Goal: Task Accomplishment & Management: Use online tool/utility

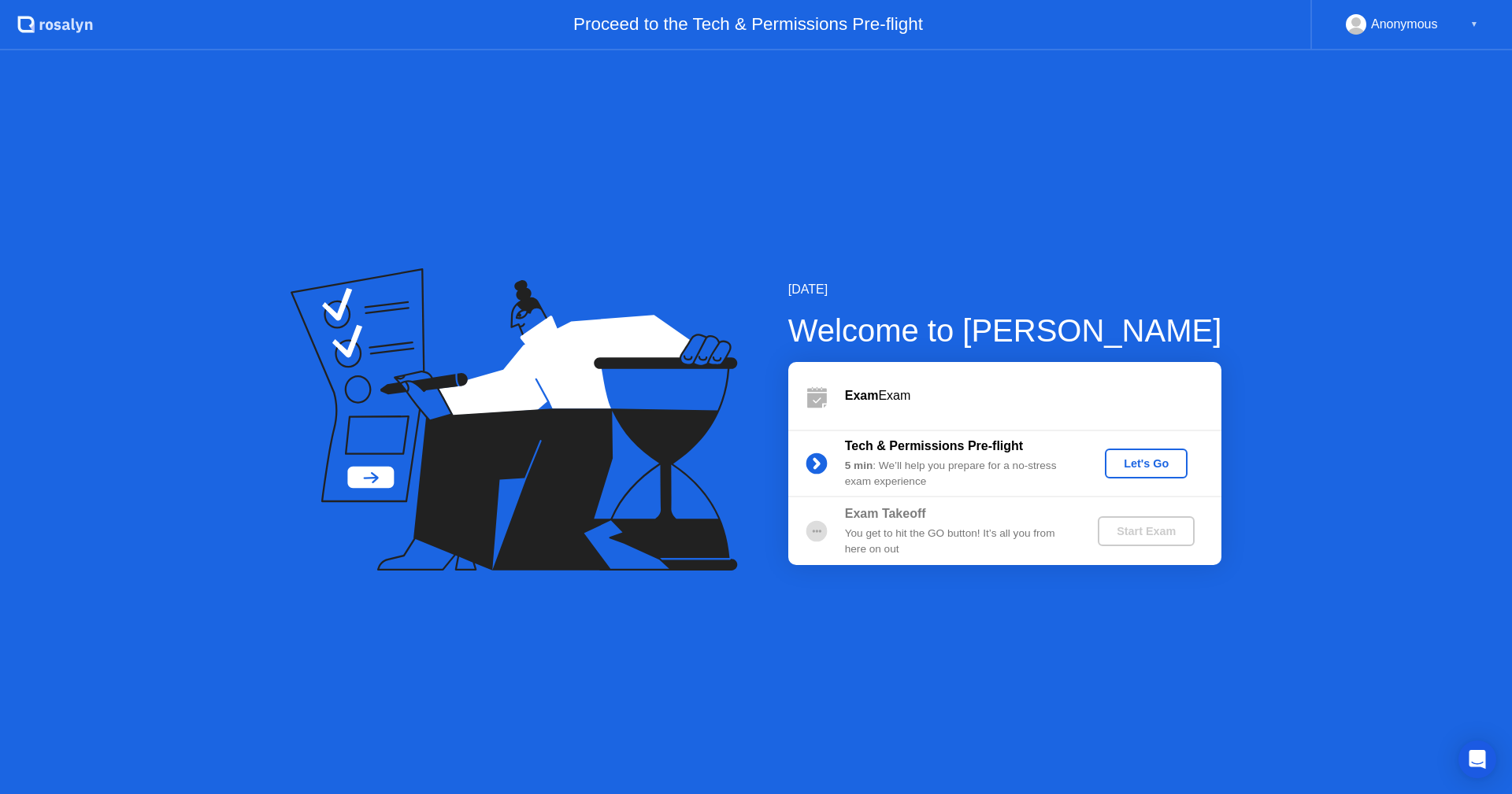
click at [1137, 464] on div "Let's Go" at bounding box center [1147, 464] width 70 height 12
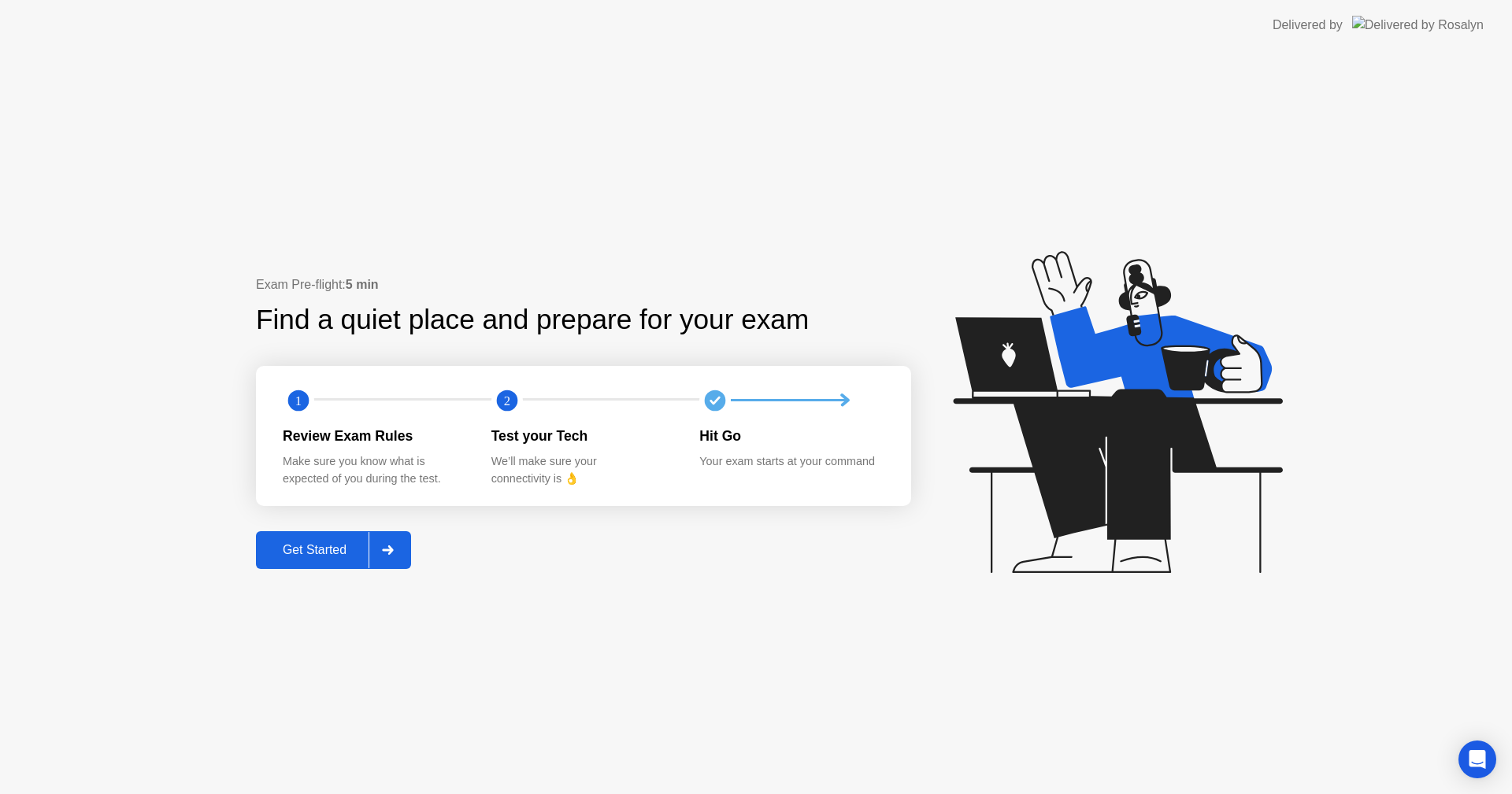
click at [346, 551] on div "Get Started" at bounding box center [315, 551] width 108 height 14
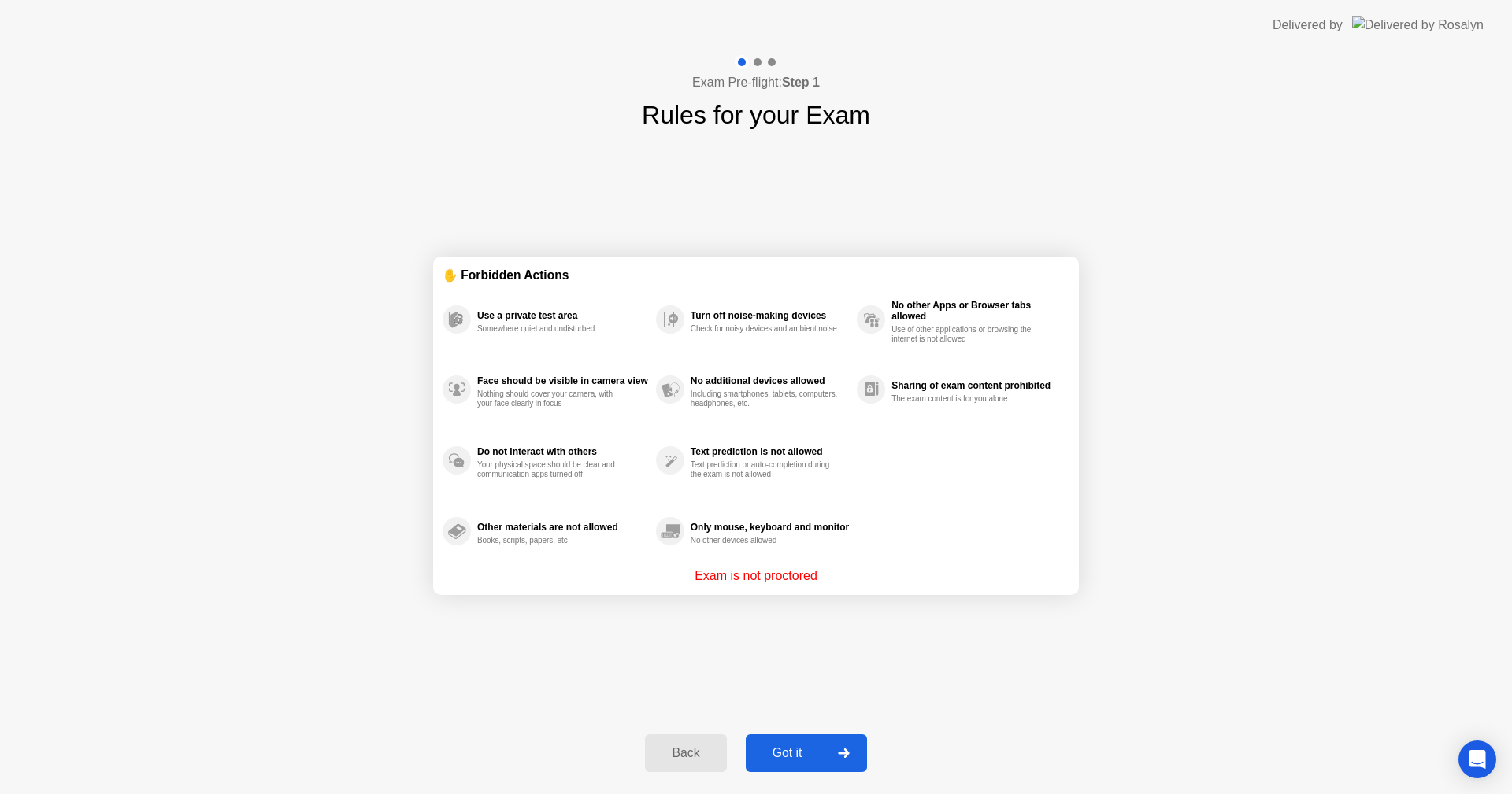
click at [793, 744] on button "Got it" at bounding box center [807, 753] width 121 height 38
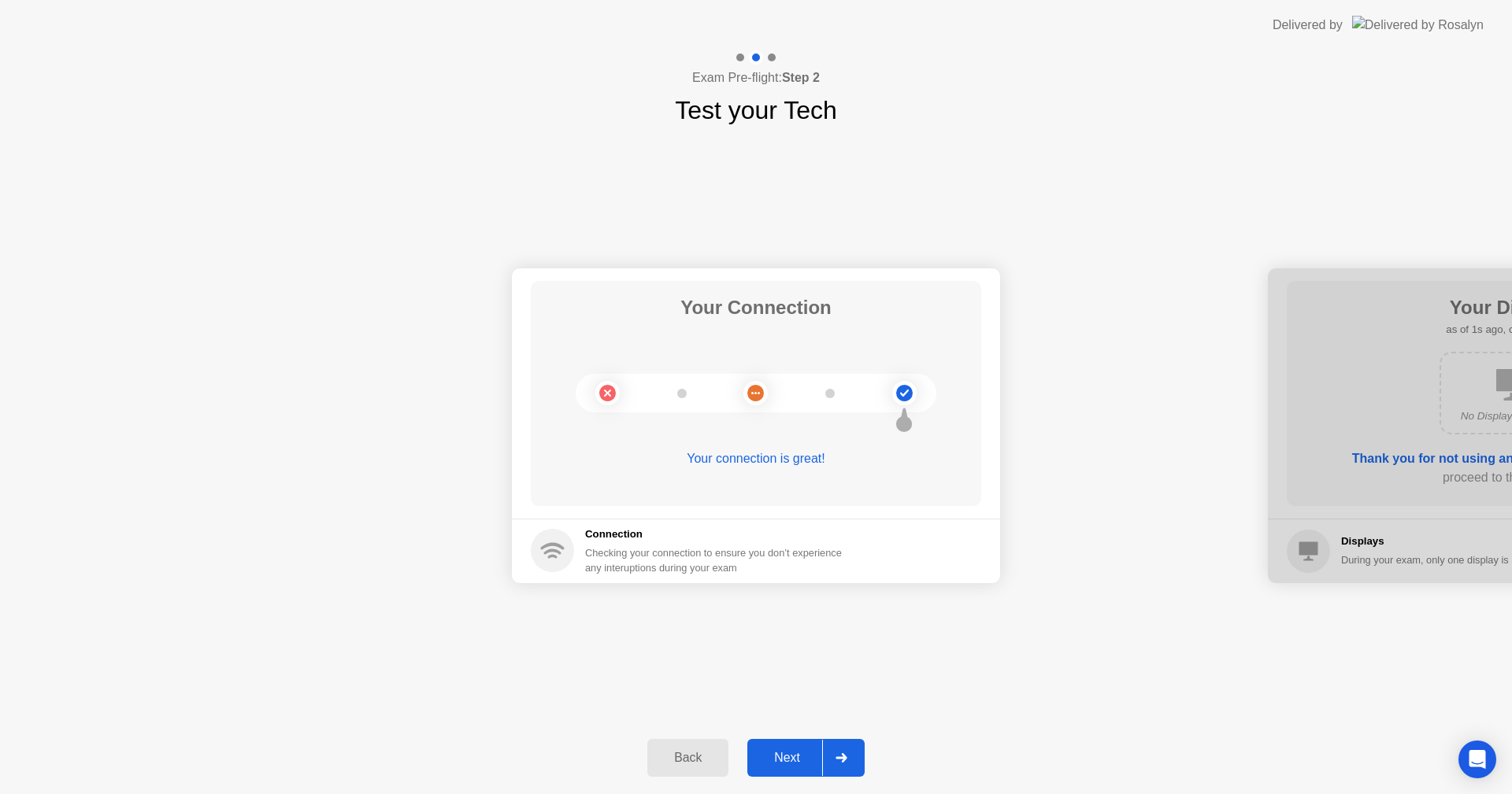
click at [770, 756] on div "Next" at bounding box center [787, 758] width 70 height 14
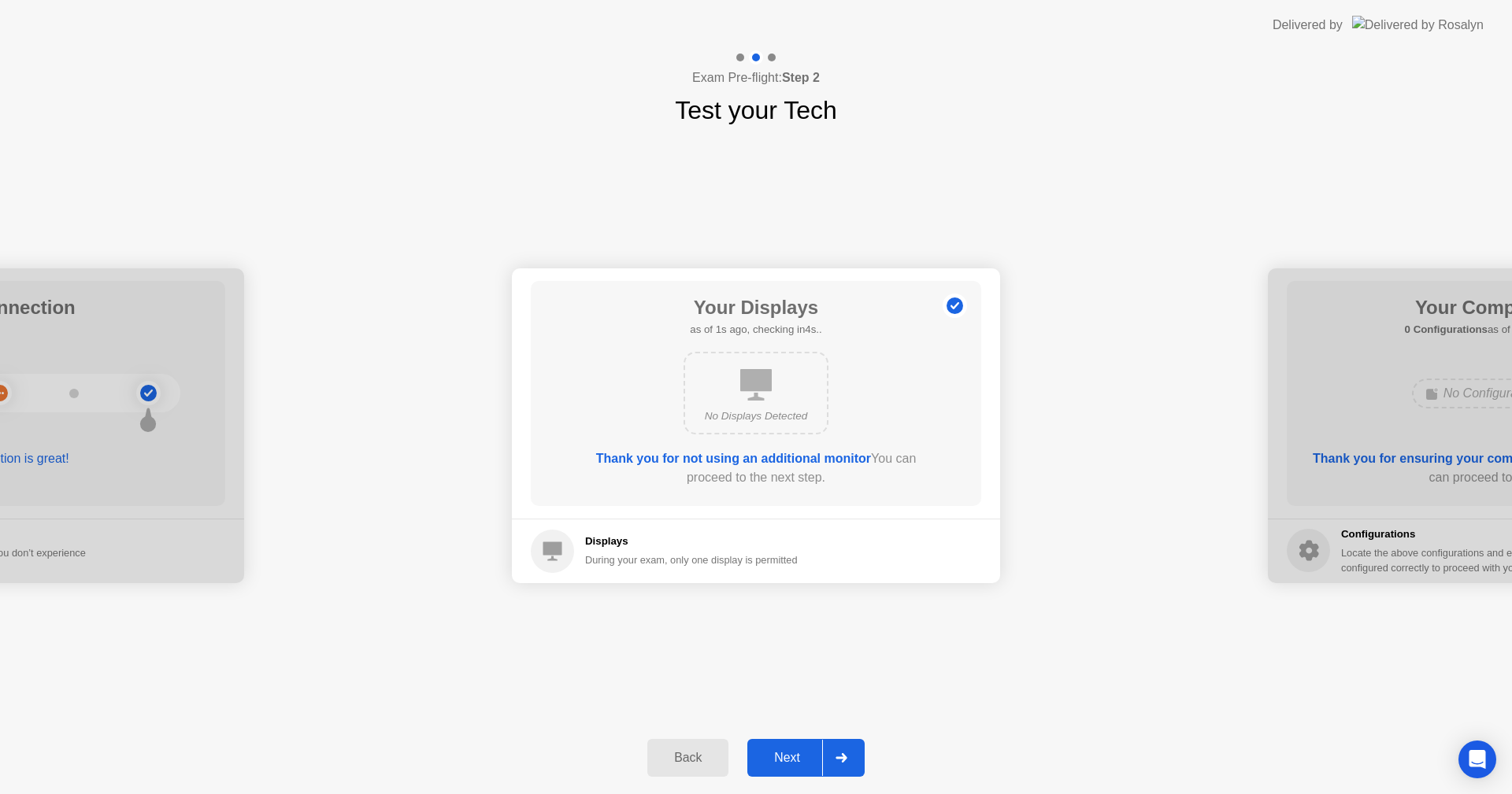
click at [771, 751] on div "Next" at bounding box center [787, 758] width 70 height 14
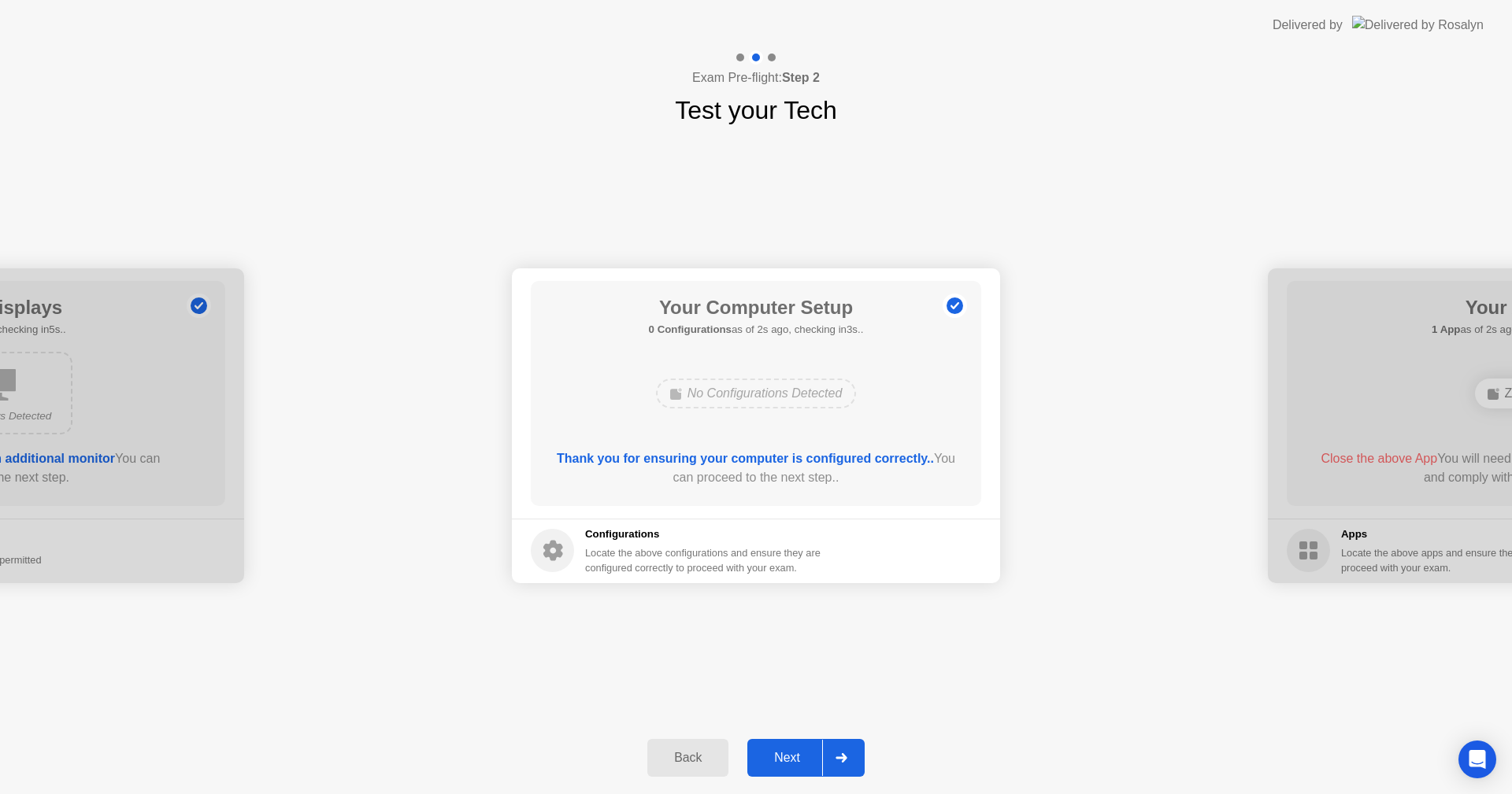
click at [772, 760] on div "Next" at bounding box center [787, 758] width 70 height 14
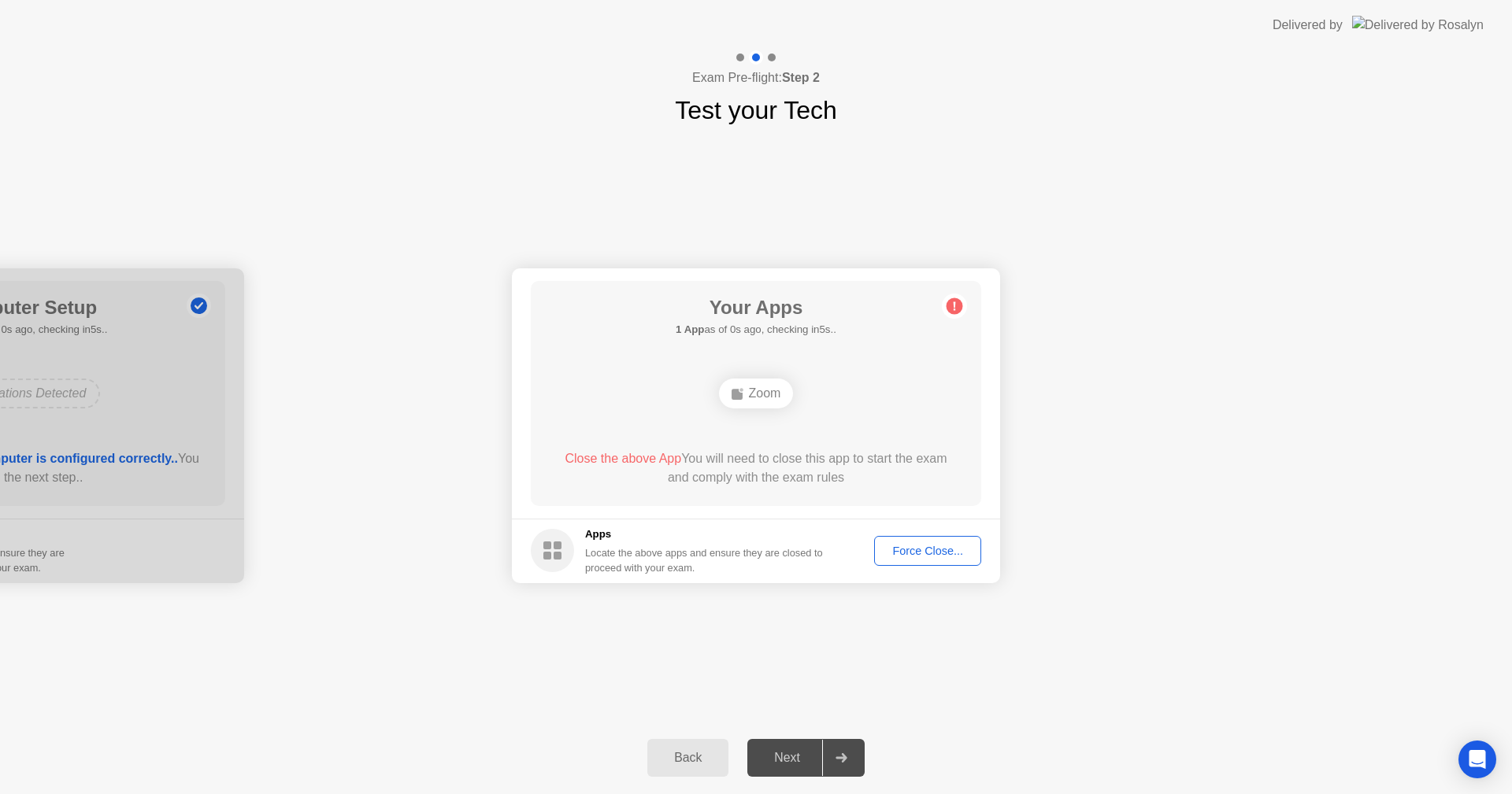
click at [899, 558] on div "Force Close..." at bounding box center [927, 551] width 96 height 12
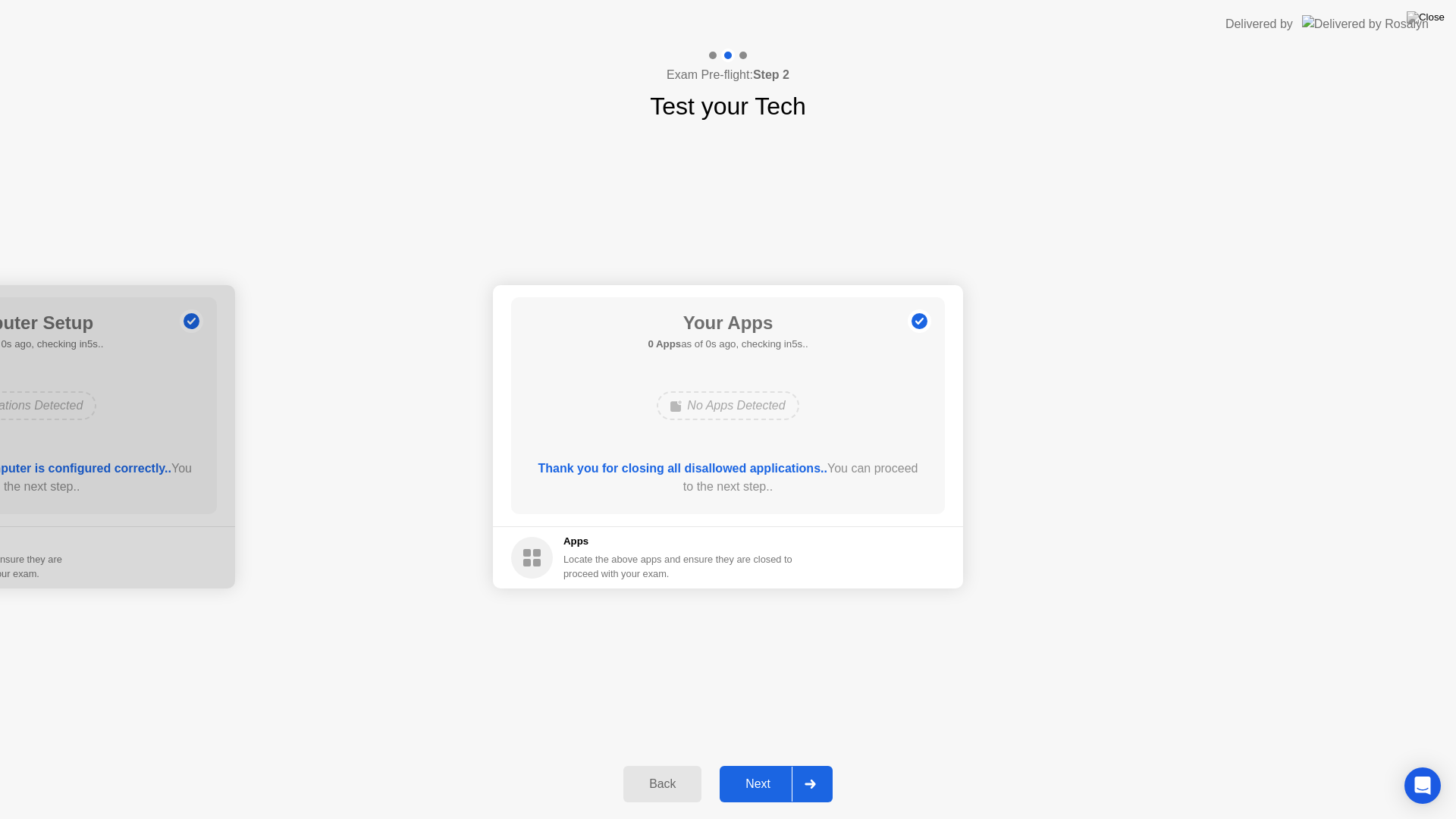
click at [757, 765] on div "Next" at bounding box center [758, 784] width 68 height 14
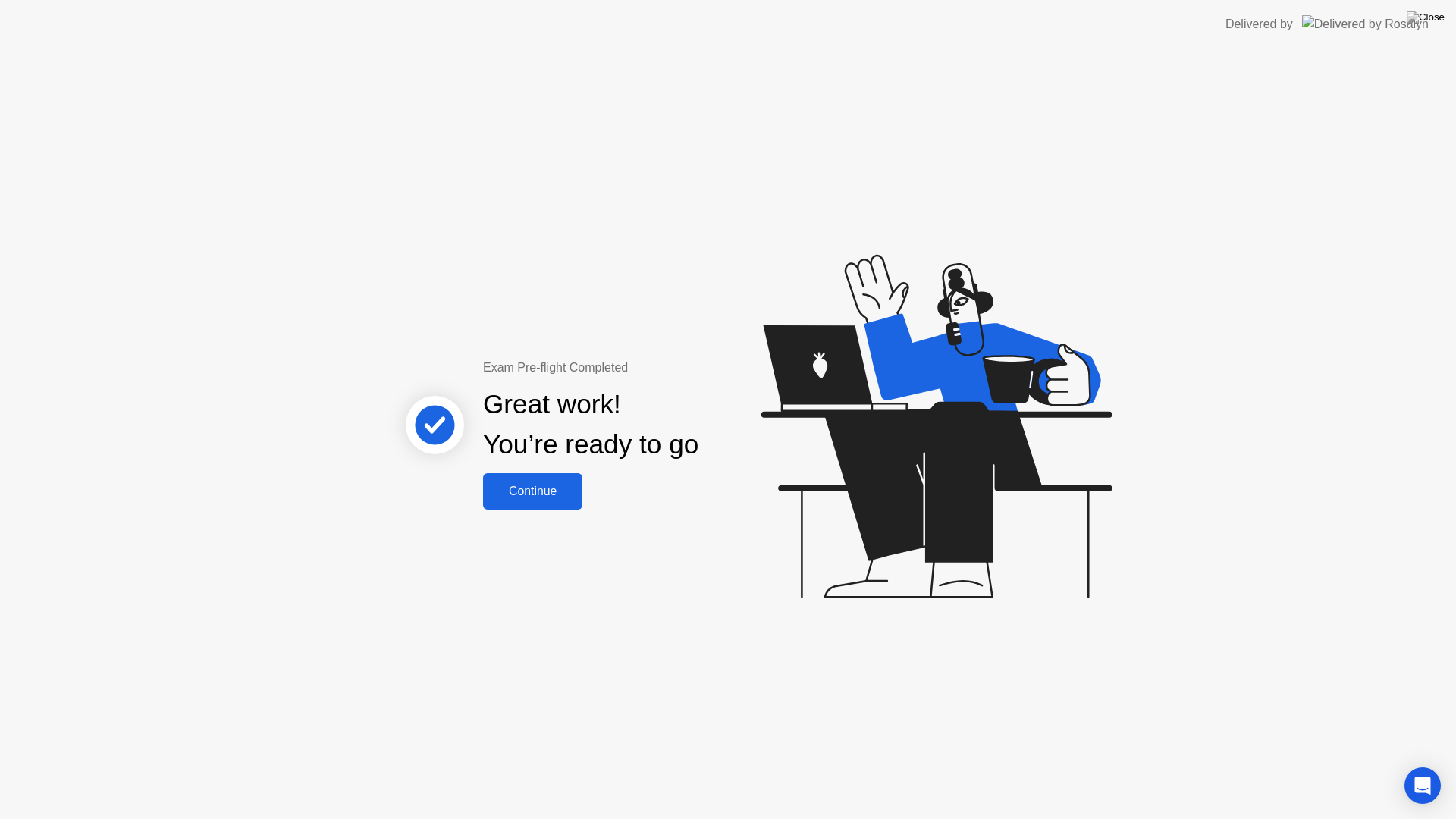
click at [545, 498] on div "Continue" at bounding box center [532, 492] width 91 height 14
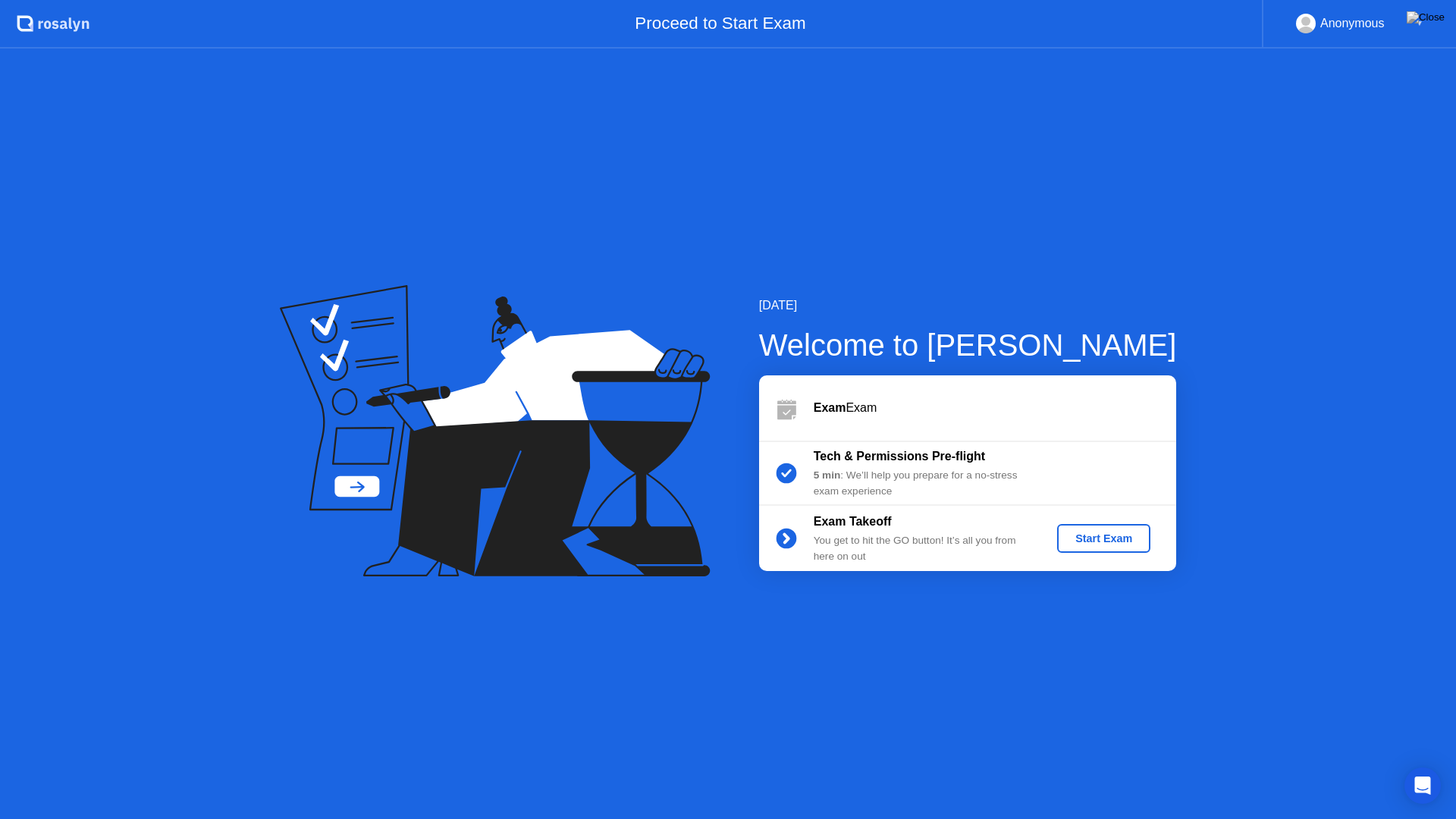
click at [1122, 536] on div "Start Exam" at bounding box center [1104, 538] width 81 height 12
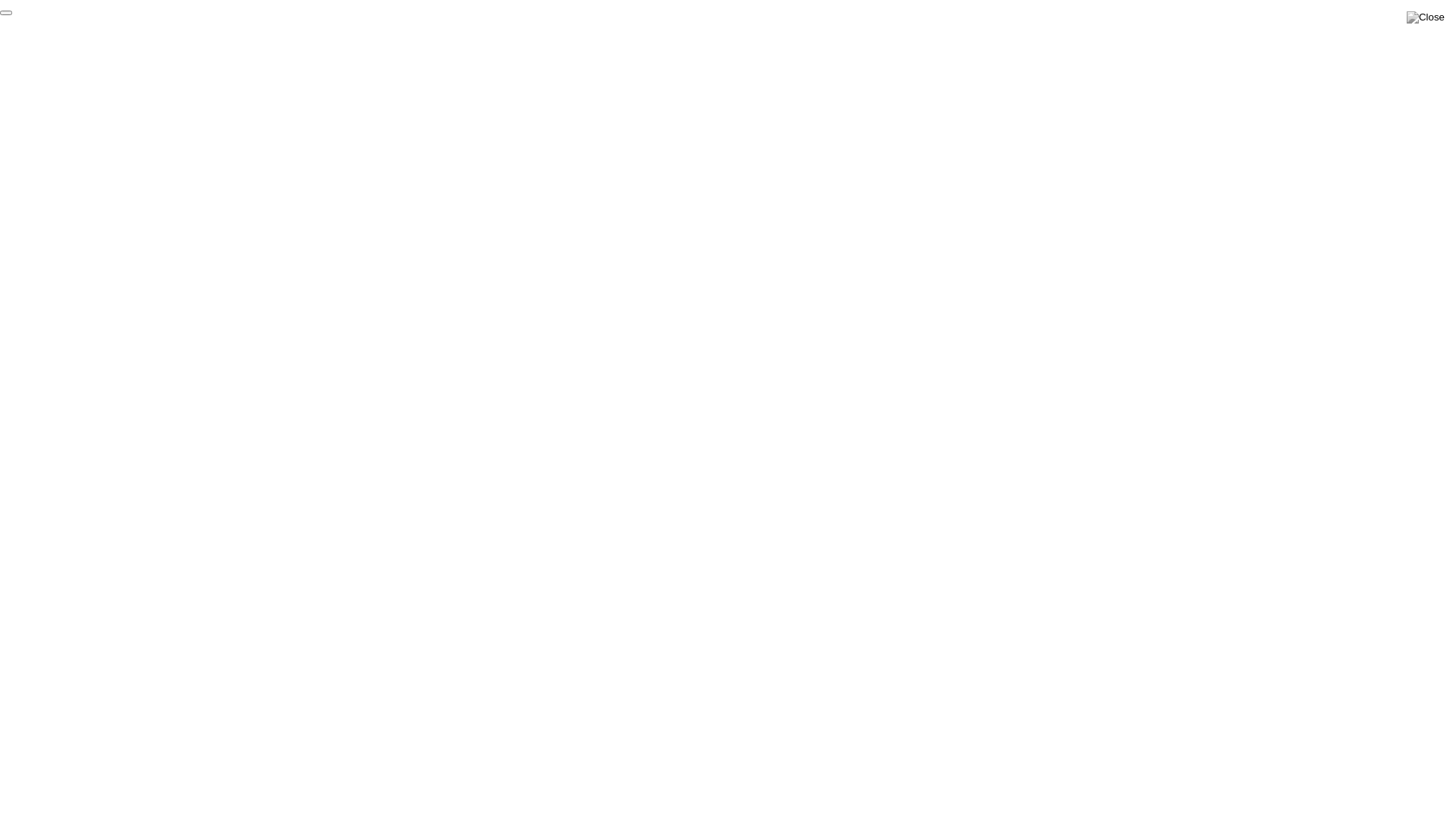
click div "End Proctoring Session"
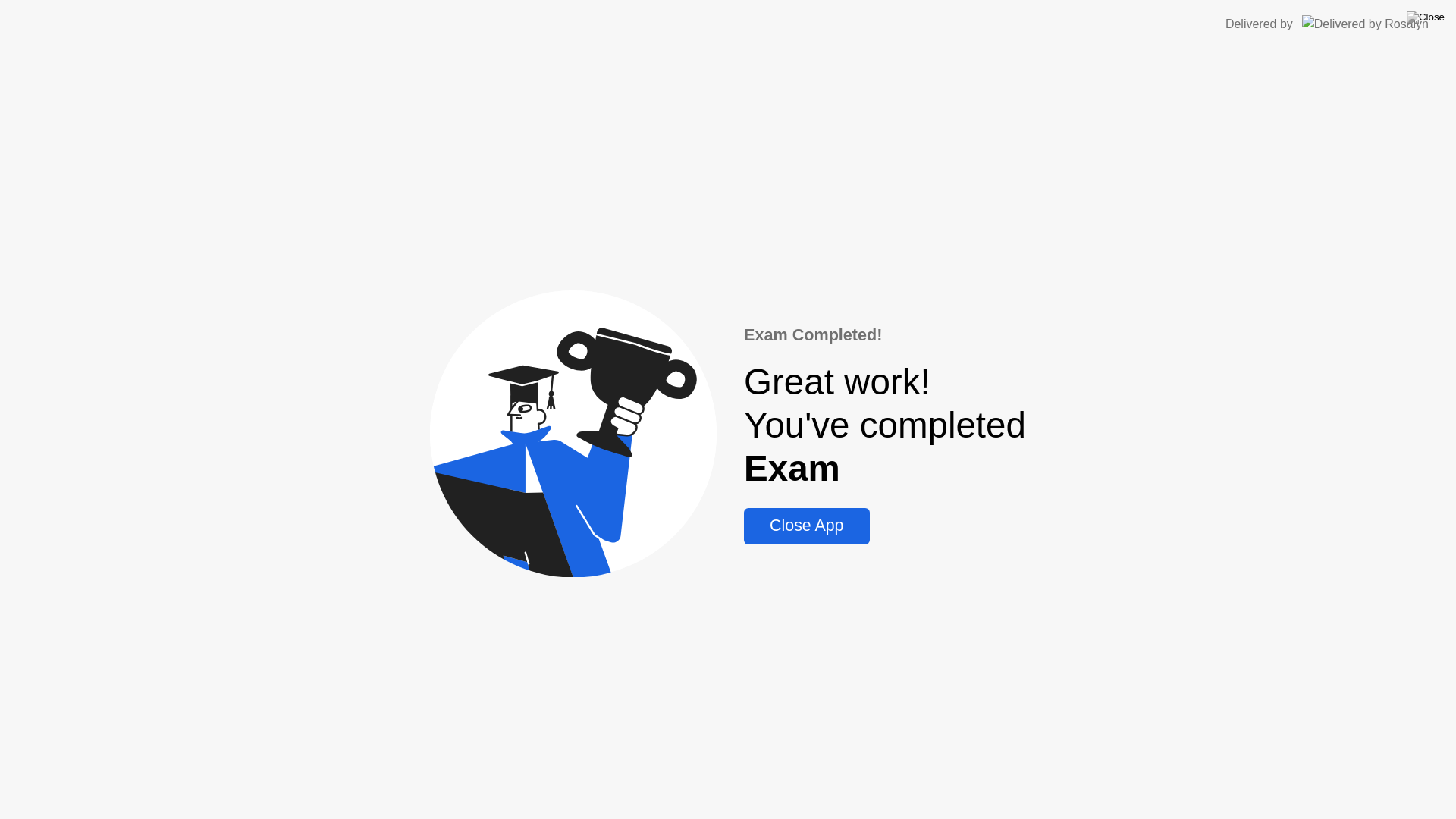
click at [819, 516] on div "Close App" at bounding box center [806, 525] width 116 height 19
